Goal: Find contact information: Find contact information

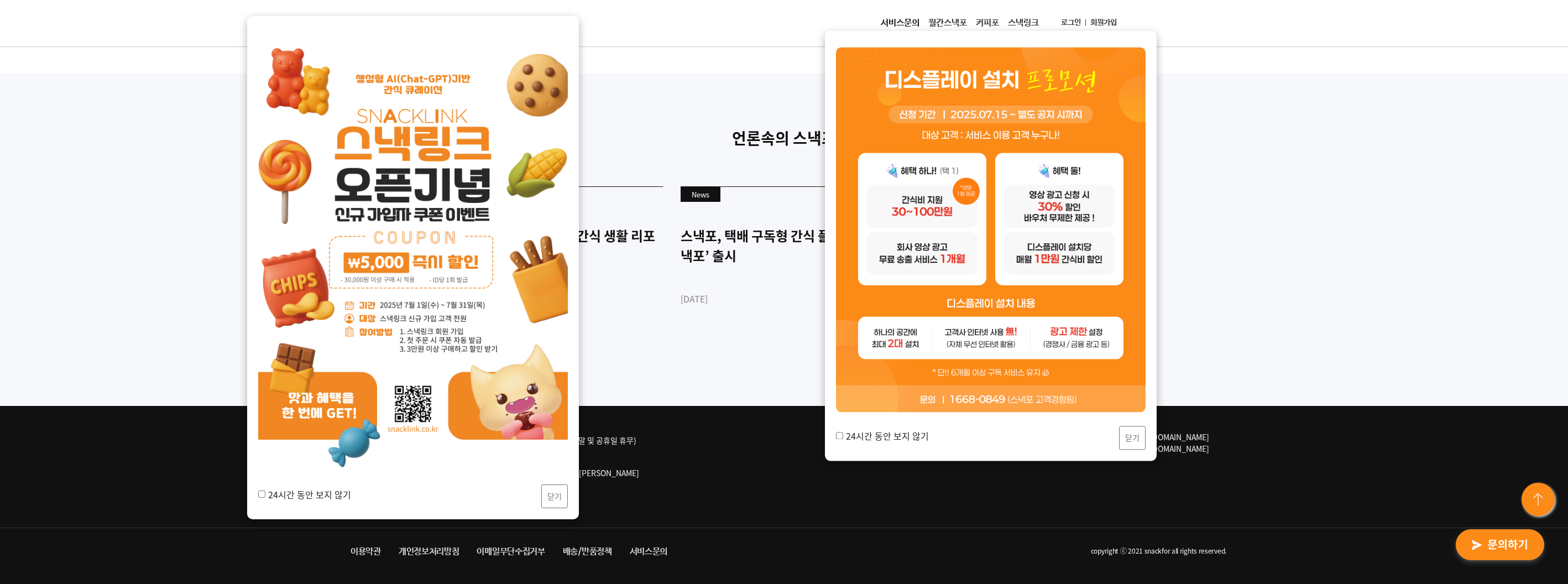
scroll to position [2941, 0]
click at [558, 493] on button "닫기" at bounding box center [554, 496] width 26 height 24
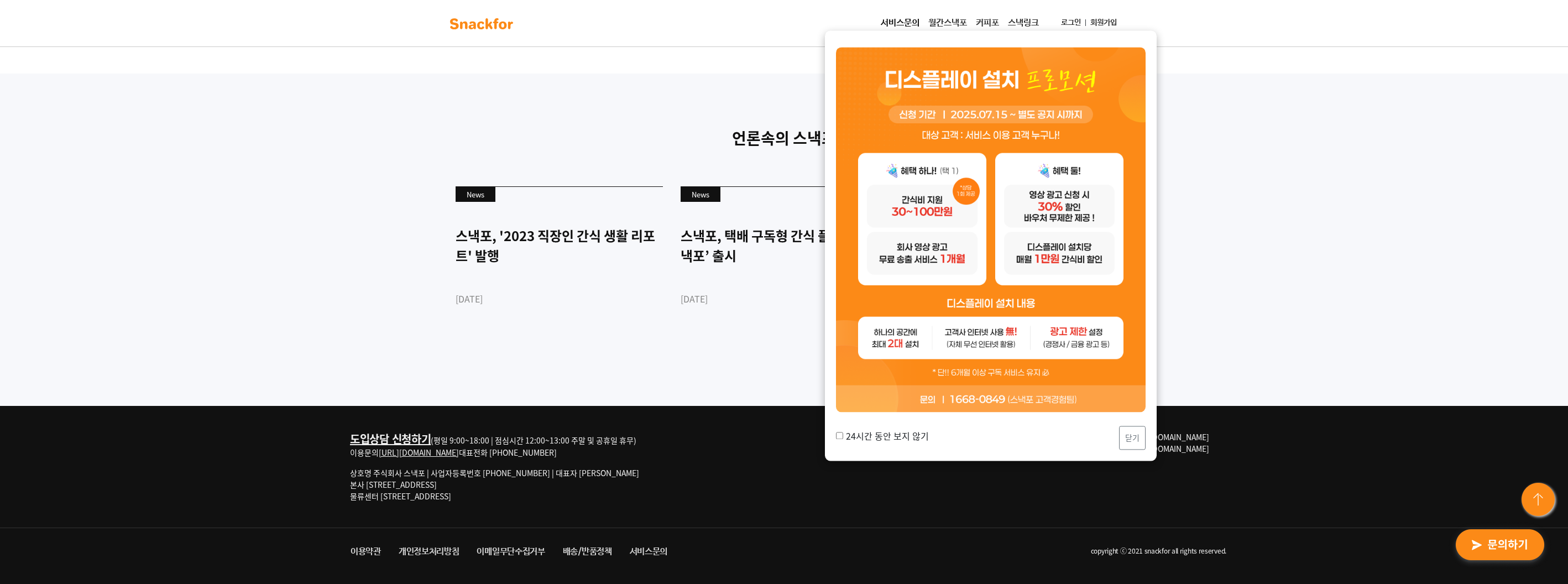
drag, startPoint x: 380, startPoint y: 494, endPoint x: 890, endPoint y: 378, distance: 523.0
click at [493, 503] on div "도입상담 신청하기 (평일 9:00~18:00 | 점심시간 12:00~13:00 주말 및 공휴일 휴무) 이용문의 [URL][DOMAIN_NAME…" at bounding box center [508, 471] width 315 height 80
click at [1140, 441] on button "닫기" at bounding box center [1132, 438] width 26 height 24
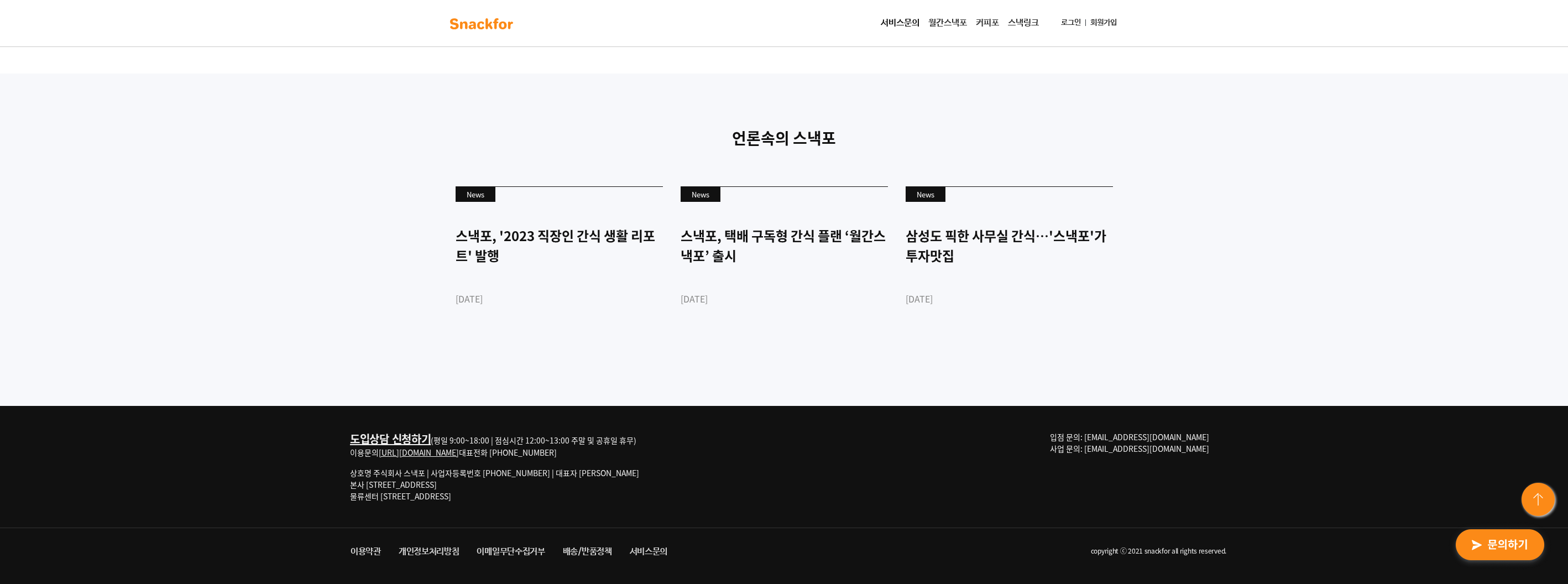
drag, startPoint x: 1060, startPoint y: 425, endPoint x: 1218, endPoint y: 454, distance: 160.6
click at [1218, 454] on div "도입상담 신청하기 (평일 9:00~18:00 | 점심시간 12:00~13:00 주말 및 공휴일 휴무) 이용문의 [URL][DOMAIN_NAME…" at bounding box center [784, 467] width 885 height 122
click at [1214, 448] on p "입점 문의: [EMAIL_ADDRESS][DOMAIN_NAME] 사업 문의: [EMAIL_ADDRESS][DOMAIN_NAME]" at bounding box center [1133, 443] width 168 height 23
drag, startPoint x: 1244, startPoint y: 448, endPoint x: 674, endPoint y: 436, distance: 570.1
click at [637, 437] on div "도입상담 신청하기 (평일 9:00~18:00 | 점심시간 12:00~13:00 주말 및 공휴일 휴무) 이용문의 [URL][DOMAIN_NAME…" at bounding box center [784, 494] width 1568 height 178
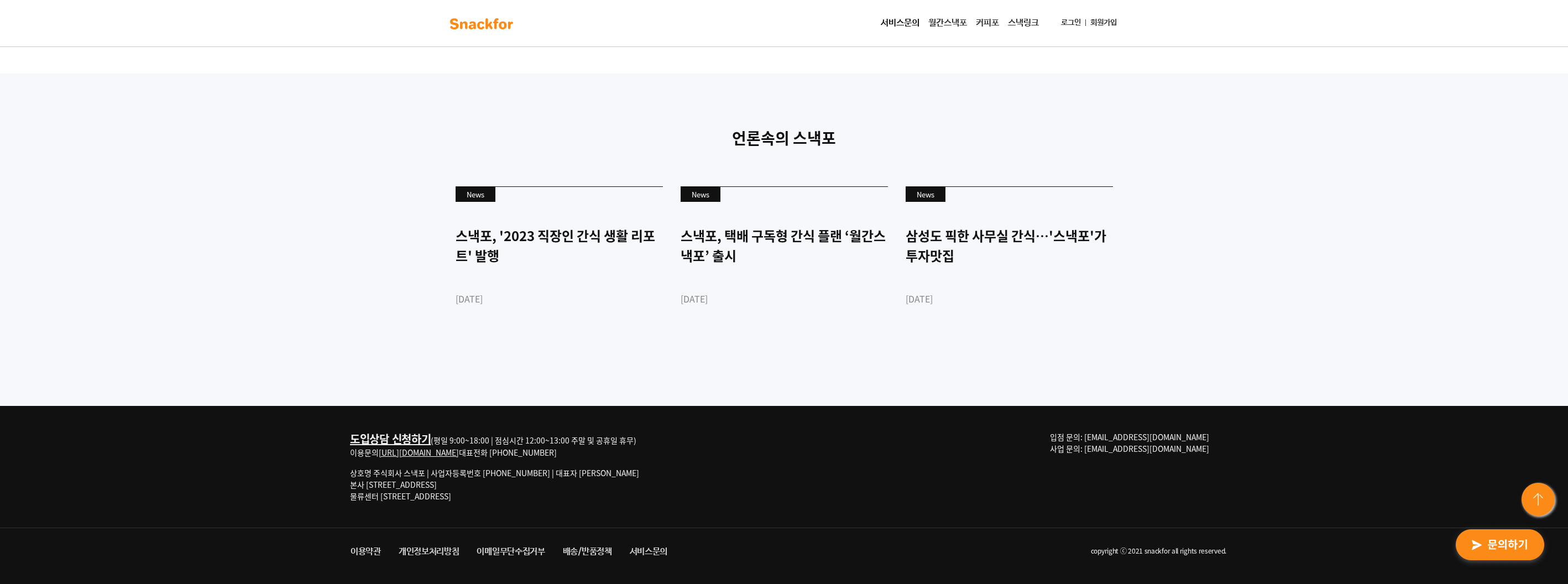
click at [749, 436] on div "도입상담 신청하기 (평일 9:00~18:00 | 점심시간 12:00~13:00 주말 및 공휴일 휴무) 이용문의 [URL][DOMAIN_NAME…" at bounding box center [784, 467] width 885 height 122
drag, startPoint x: 1160, startPoint y: 449, endPoint x: 936, endPoint y: 440, distance: 224.2
click at [1204, 485] on div "도입상담 신청하기 (평일 9:00~18:00 | 점심시간 12:00~13:00 주말 및 공휴일 휴무) 이용문의 [URL][DOMAIN_NAME…" at bounding box center [784, 494] width 1568 height 178
click at [931, 439] on div "도입상담 신청하기 (평일 9:00~18:00 | 점심시간 12:00~13:00 주말 및 공휴일 휴무) 이용문의 [URL][DOMAIN_NAME…" at bounding box center [784, 467] width 885 height 122
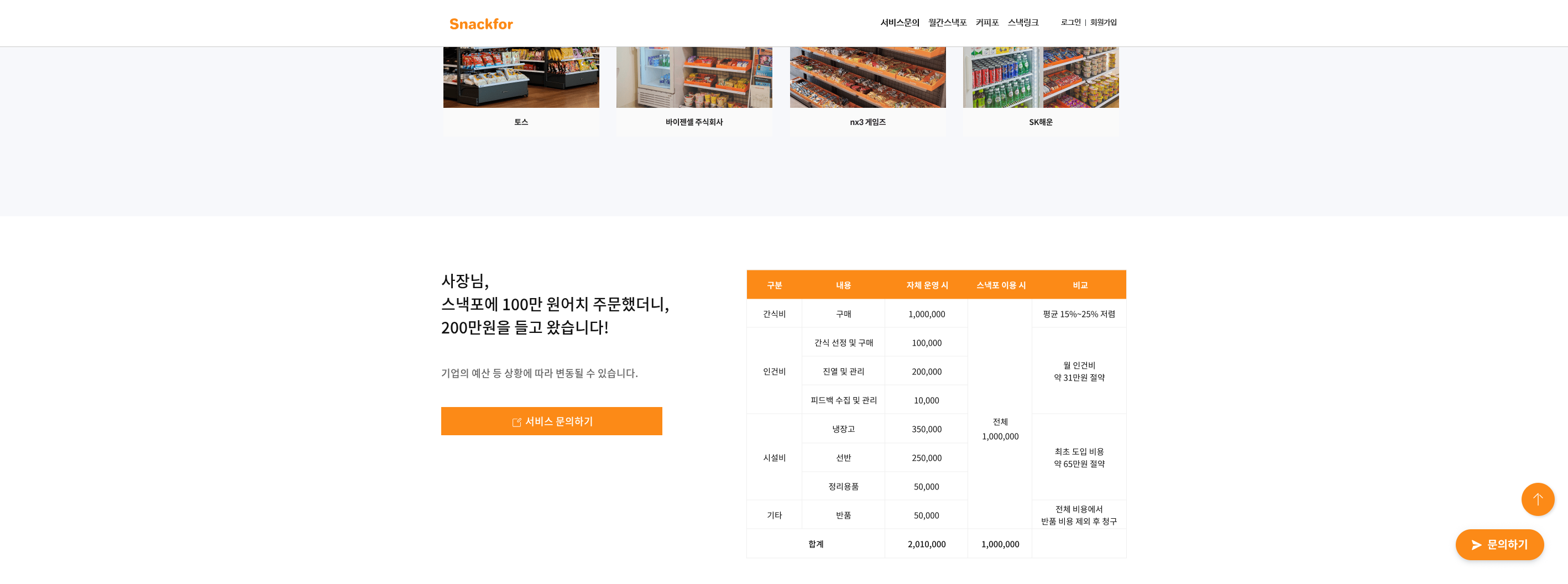
scroll to position [1281, 0]
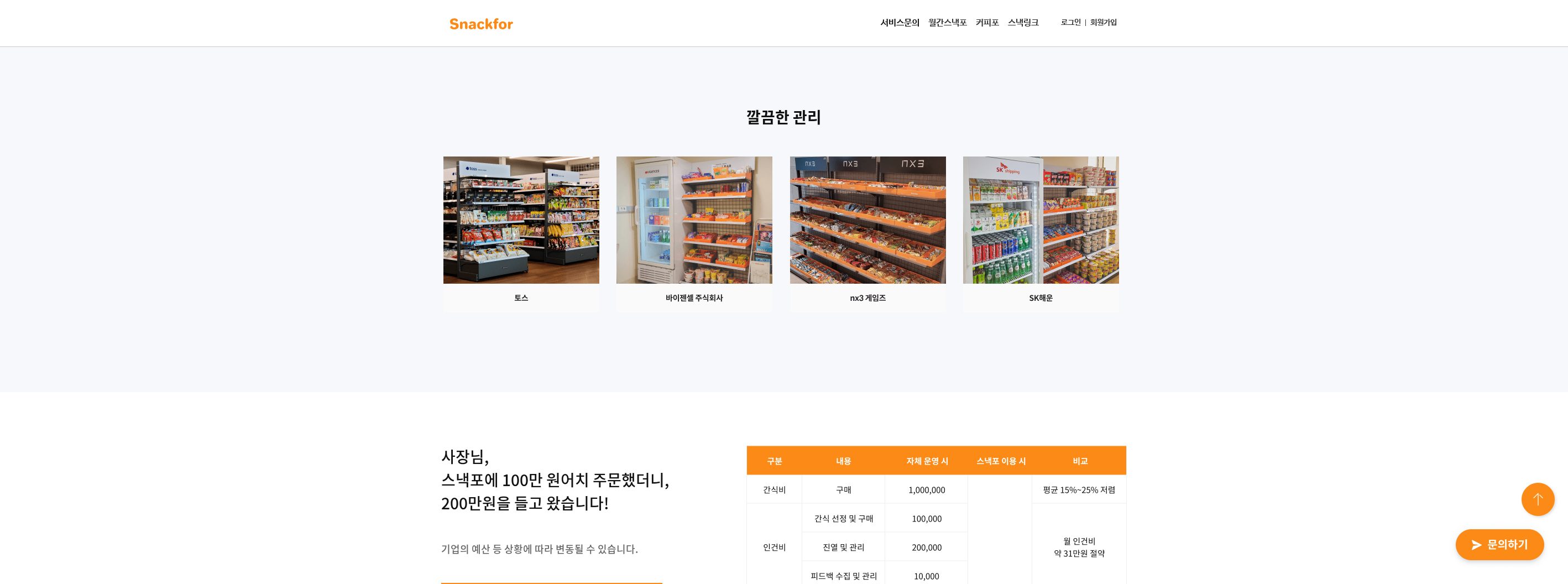
click at [615, 312] on div at bounding box center [784, 235] width 691 height 156
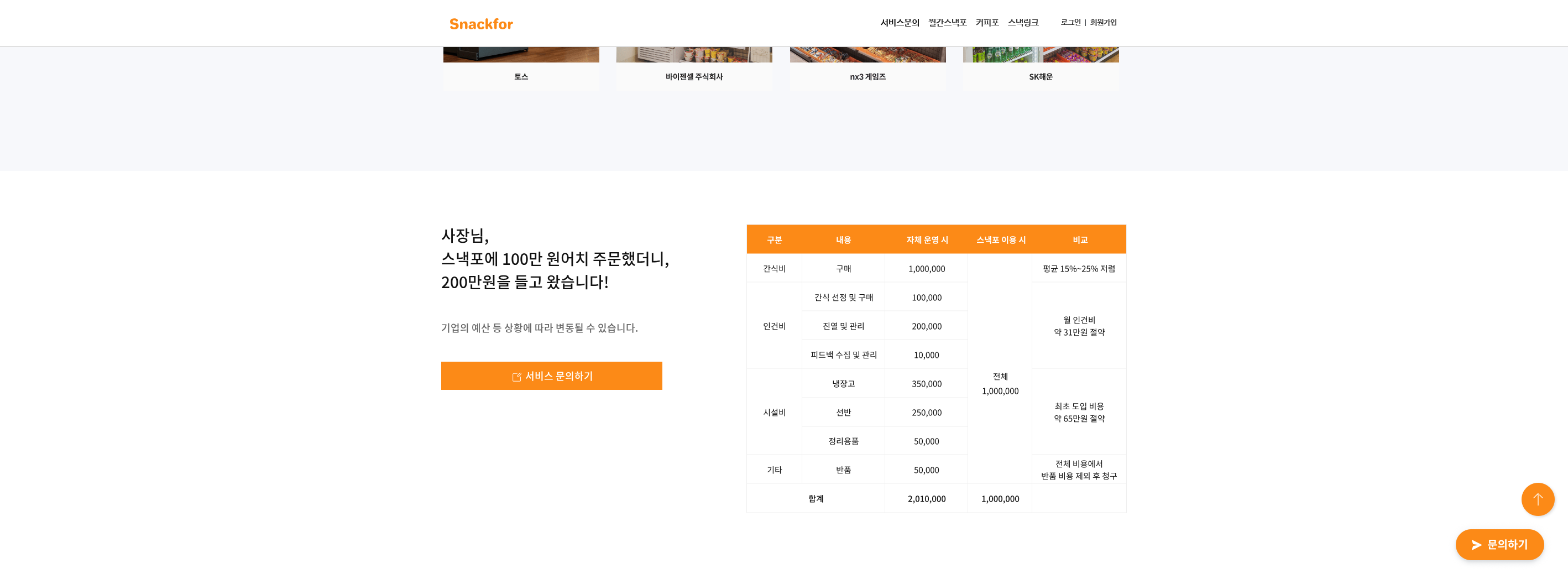
scroll to position [1724, 0]
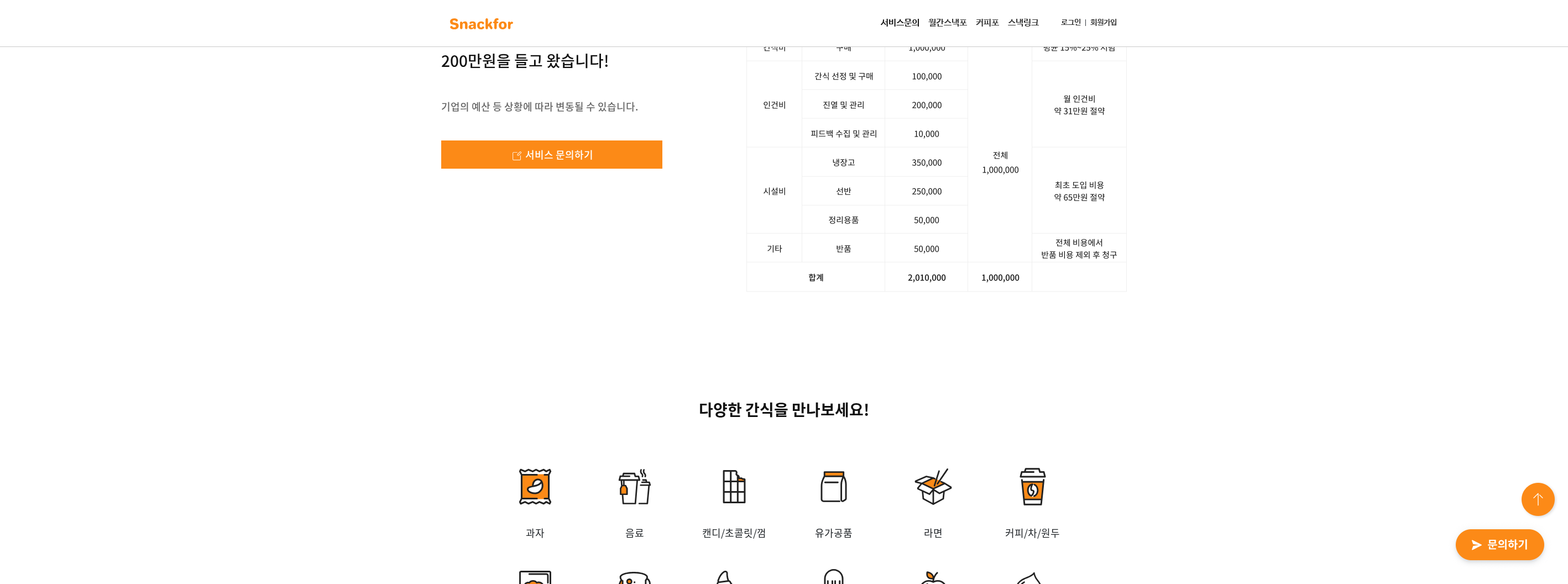
drag, startPoint x: 1369, startPoint y: 336, endPoint x: 1230, endPoint y: 356, distance: 140.4
click at [1230, 345] on div "사장님, 스낵포에 100만 원어치 주문했더니, 200만원을 들고 왔습니다! 기업의 예산 등 상황에 따라 변동될 수 있습니다. 서비스 문의하기 …" at bounding box center [784, 147] width 1568 height 395
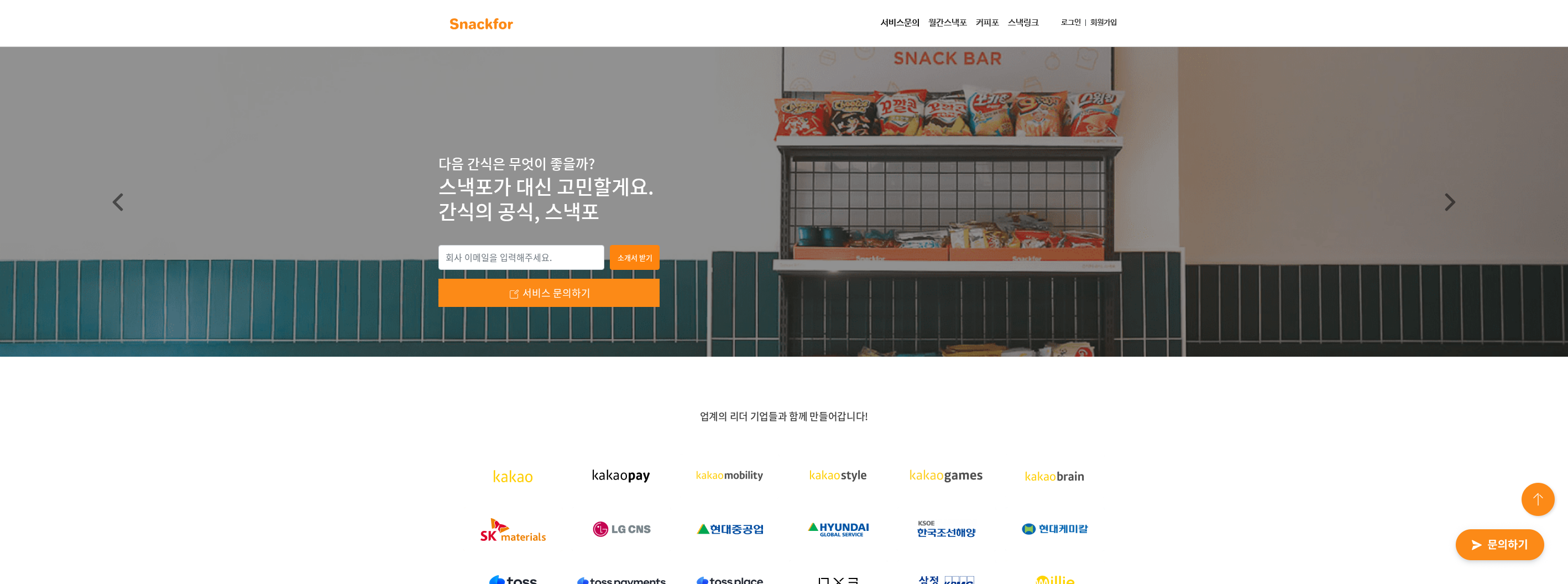
scroll to position [332, 0]
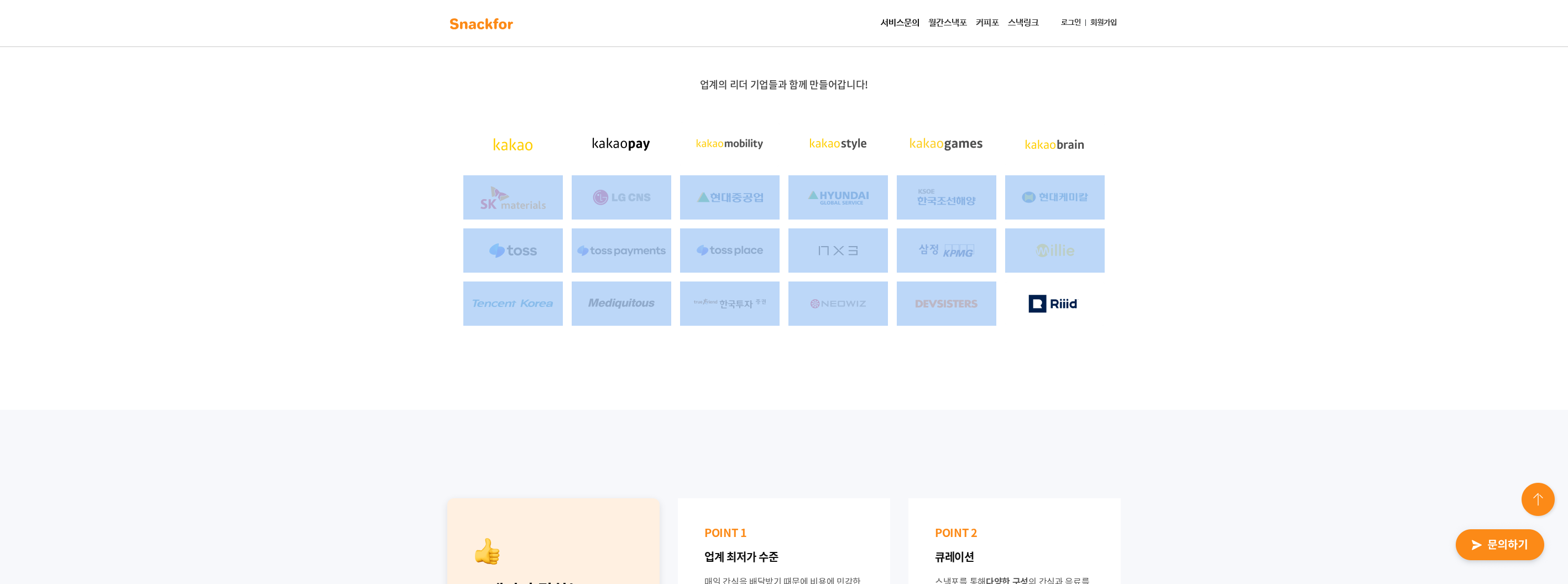
drag, startPoint x: 1141, startPoint y: 149, endPoint x: 1229, endPoint y: 361, distance: 229.5
click at [1229, 361] on div "업계의 리더 기업들과 함께 만들어갑니다!" at bounding box center [784, 217] width 1568 height 385
